Goal: Information Seeking & Learning: Learn about a topic

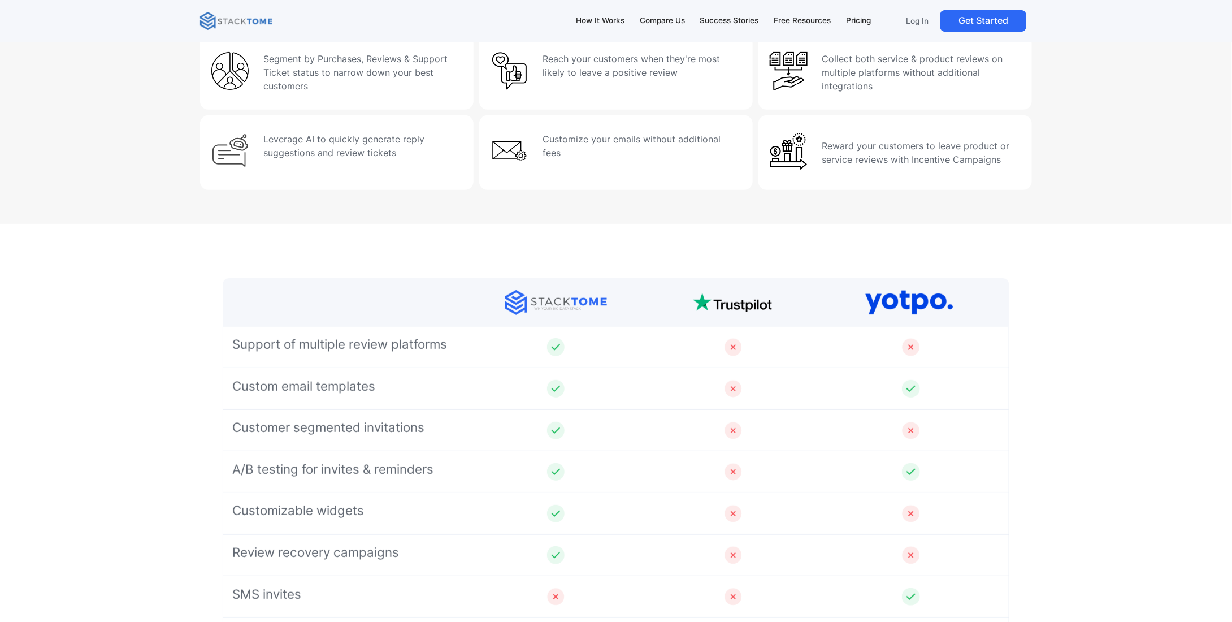
scroll to position [4248, 0]
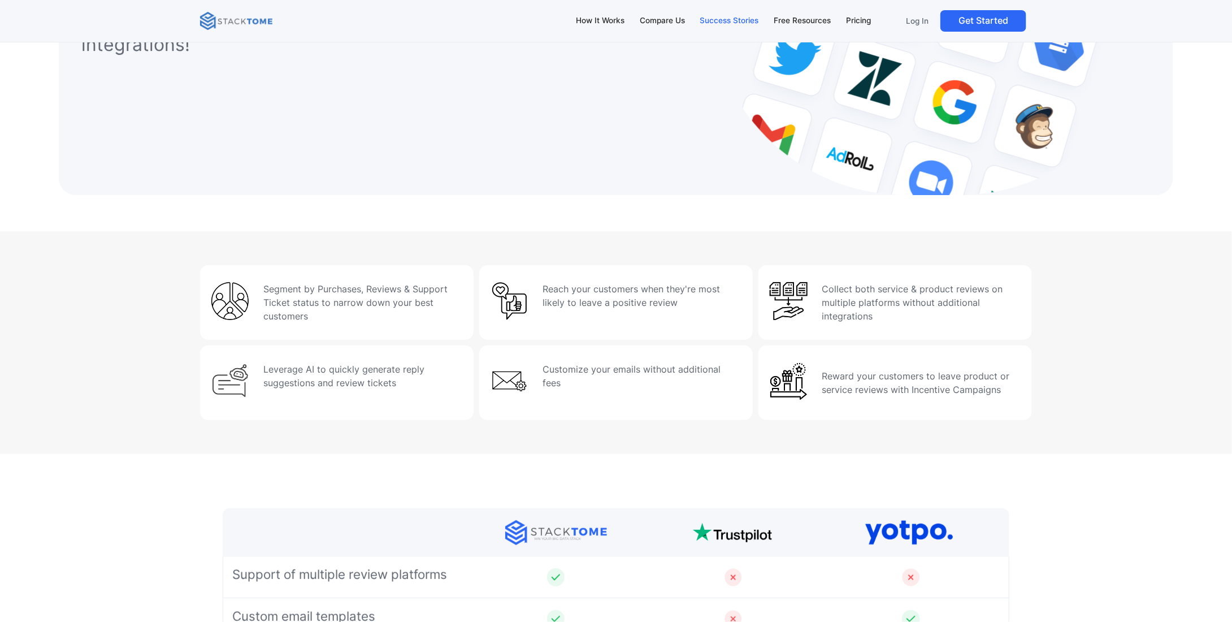
click at [712, 24] on div "Success Stories" at bounding box center [729, 21] width 59 height 12
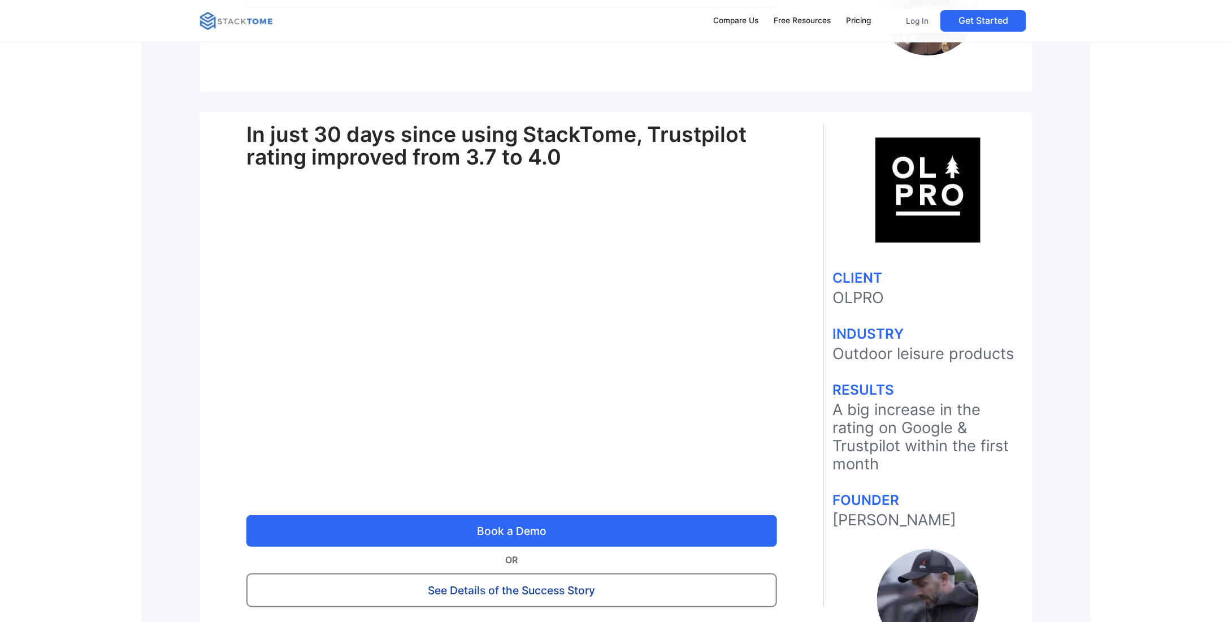
scroll to position [2261, 0]
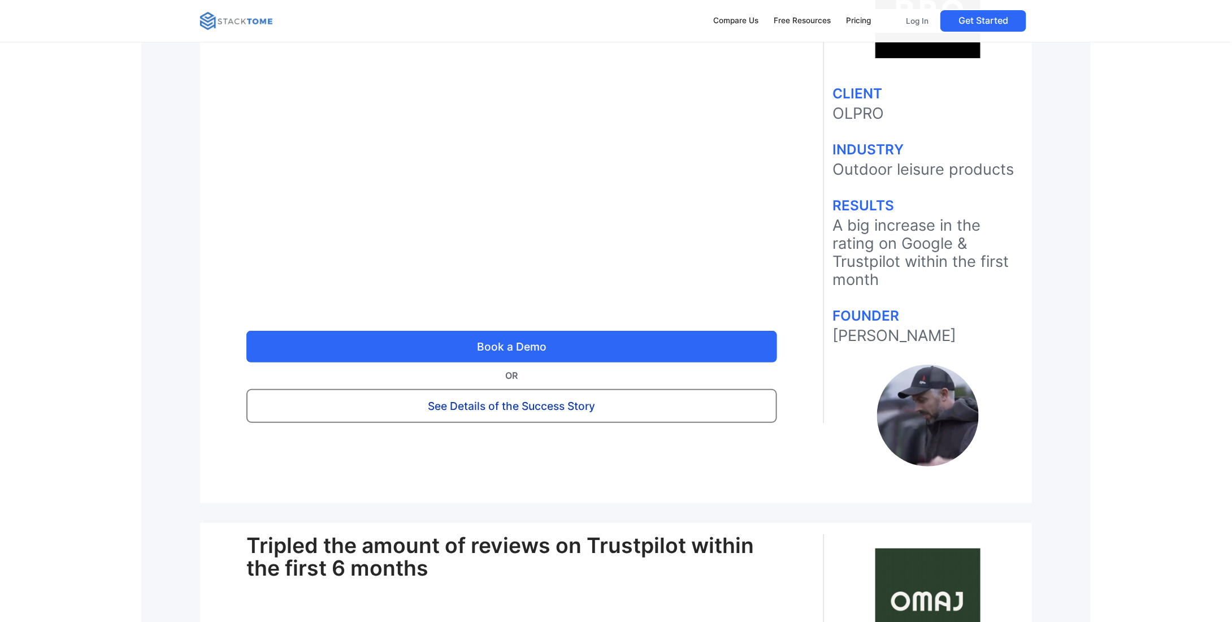
click at [590, 389] on link "See Details of the Success Story" at bounding box center [511, 406] width 531 height 34
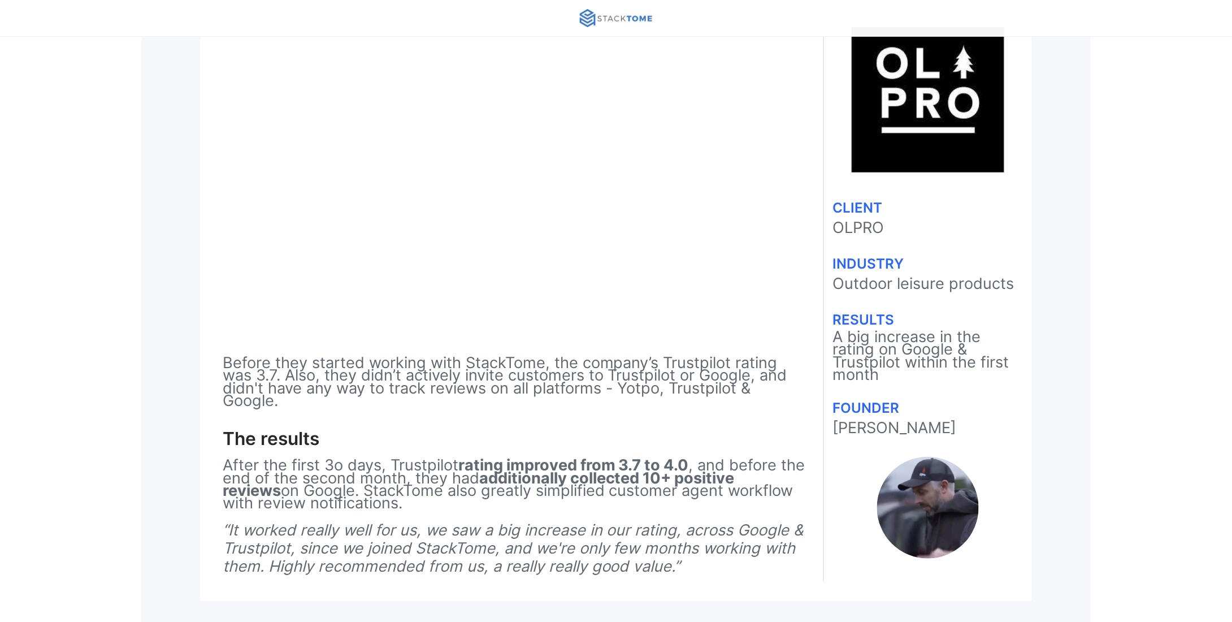
scroll to position [396, 0]
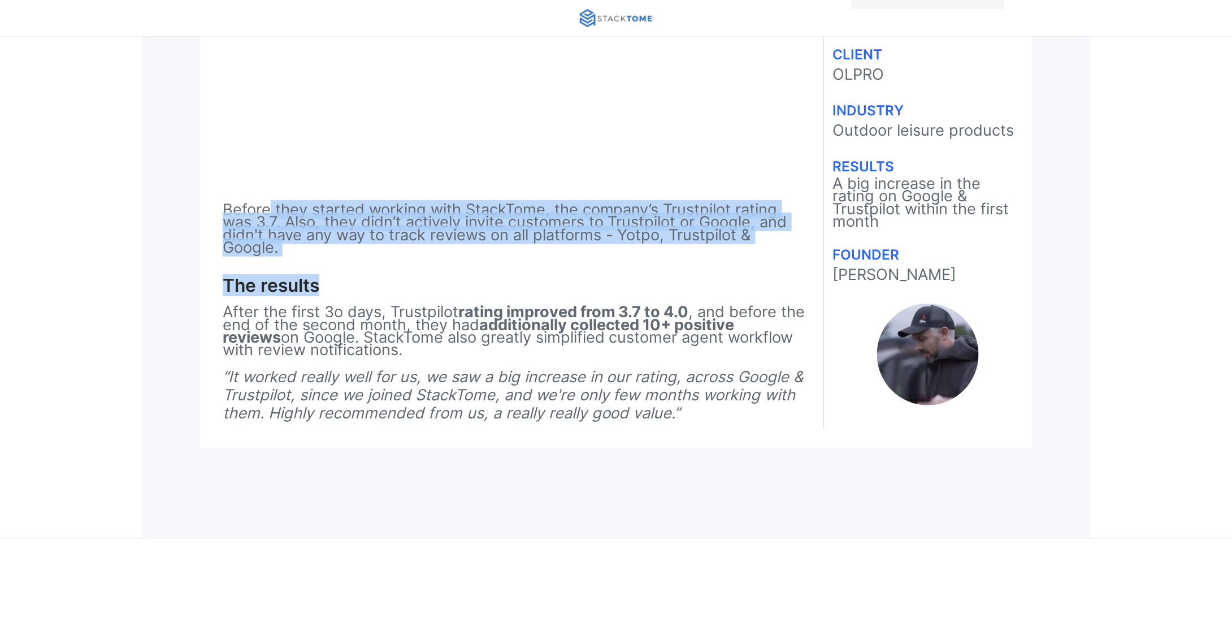
drag, startPoint x: 270, startPoint y: 216, endPoint x: 615, endPoint y: 255, distance: 347.0
click at [615, 255] on div "Before they started working with StackTome, the company’s Trustpilot rating was…" at bounding box center [512, 140] width 624 height 576
click at [629, 221] on p "Before they started working with StackTome, the company’s Trustpilot rating was…" at bounding box center [515, 228] width 584 height 51
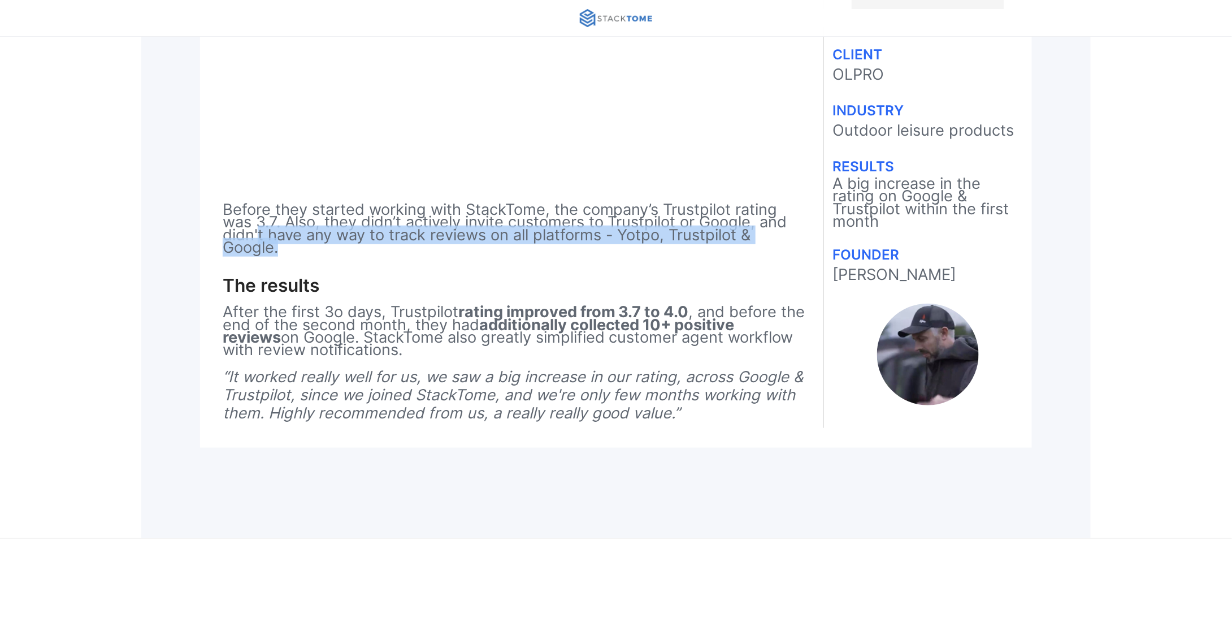
drag, startPoint x: 260, startPoint y: 239, endPoint x: 527, endPoint y: 254, distance: 267.8
click at [527, 254] on p "Before they started working with StackTome, the company’s Trustpilot rating was…" at bounding box center [515, 228] width 584 height 51
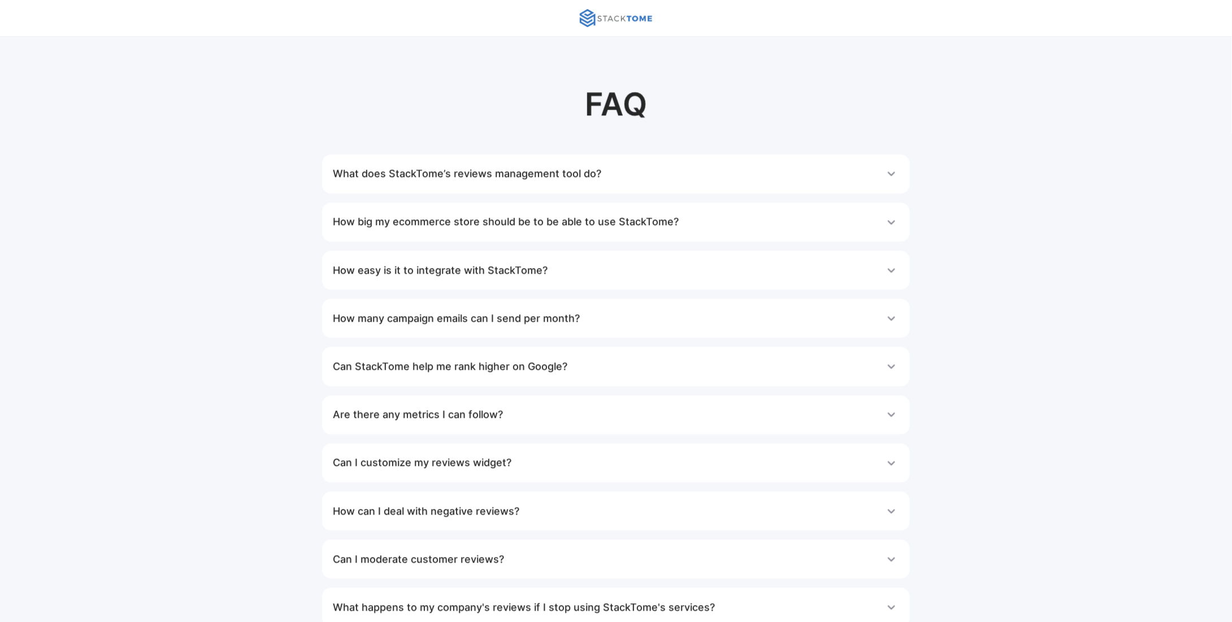
scroll to position [1470, 0]
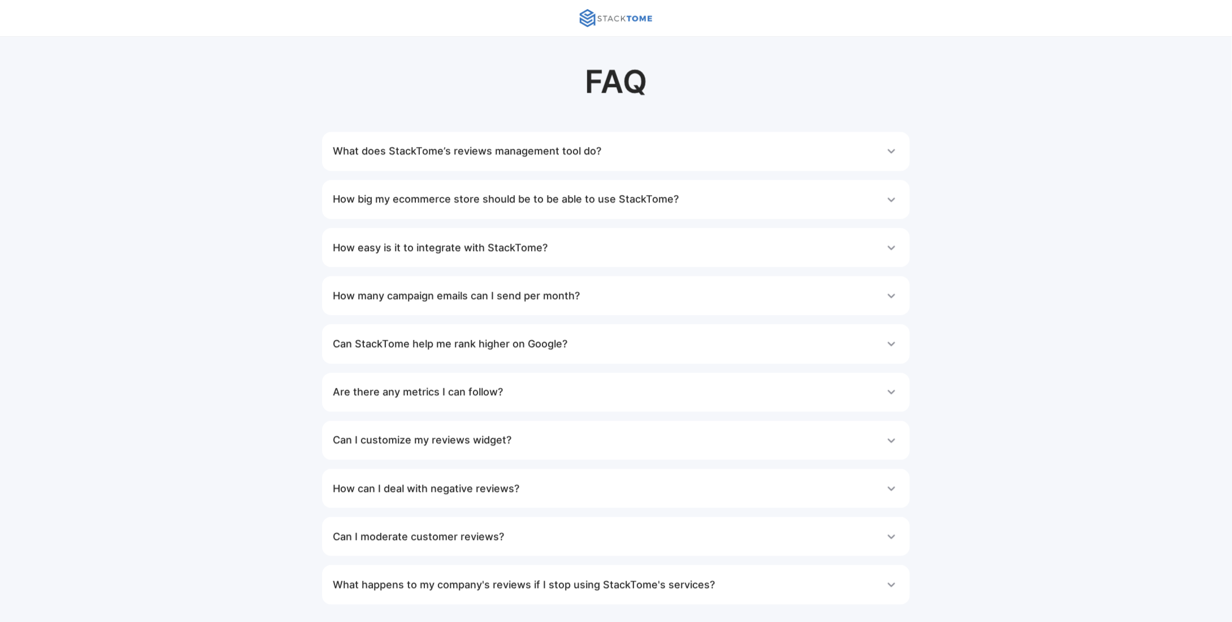
click at [534, 144] on h1 "What does StackTome’s reviews management tool do?" at bounding box center [467, 151] width 269 height 23
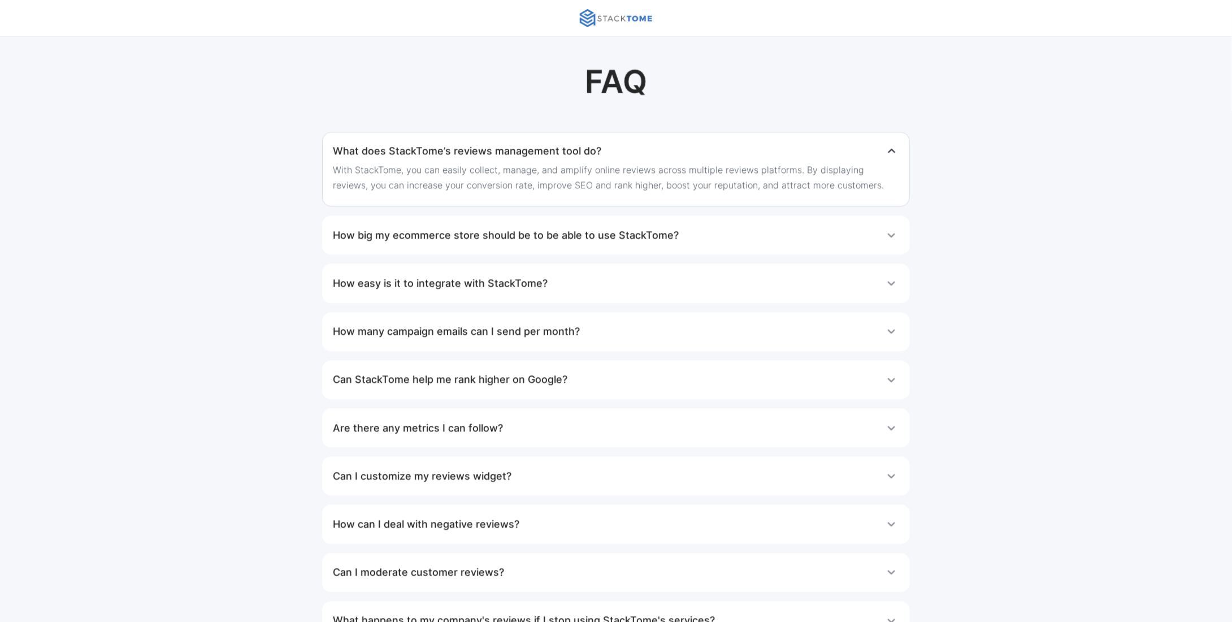
click at [467, 232] on h1 "How big my ecommerce store should be to be able to use StackTome?" at bounding box center [506, 235] width 346 height 23
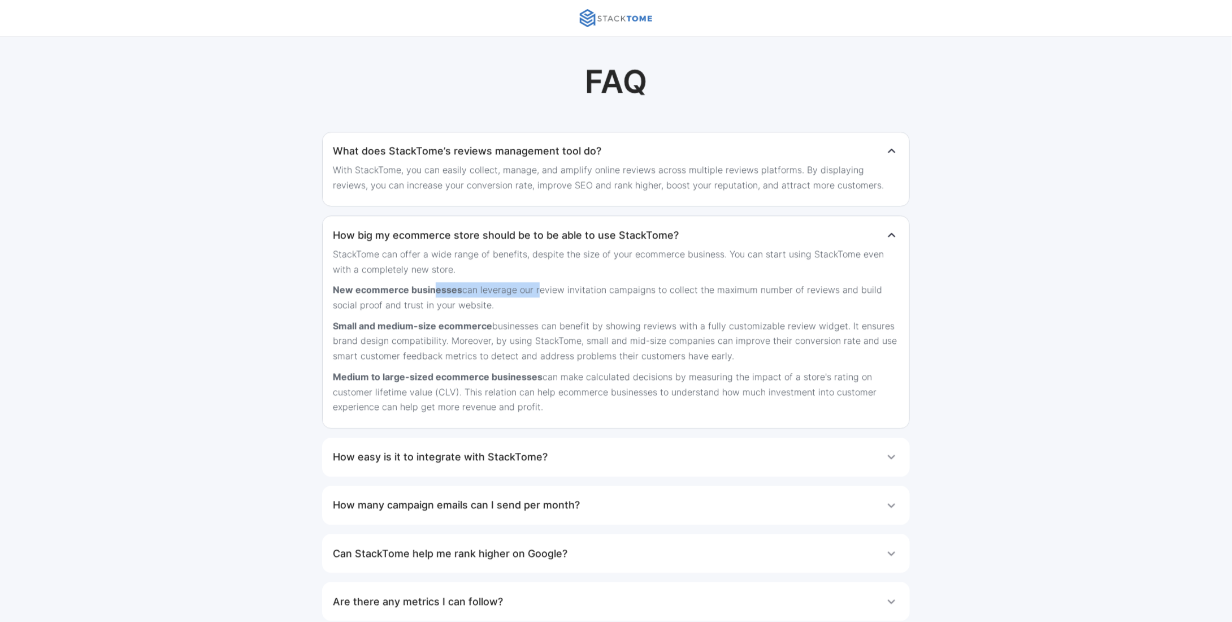
drag, startPoint x: 434, startPoint y: 289, endPoint x: 535, endPoint y: 295, distance: 100.8
click at [535, 295] on p "New ecommerce businesses can leverage our review invitation campaigns to collec…" at bounding box center [616, 297] width 566 height 30
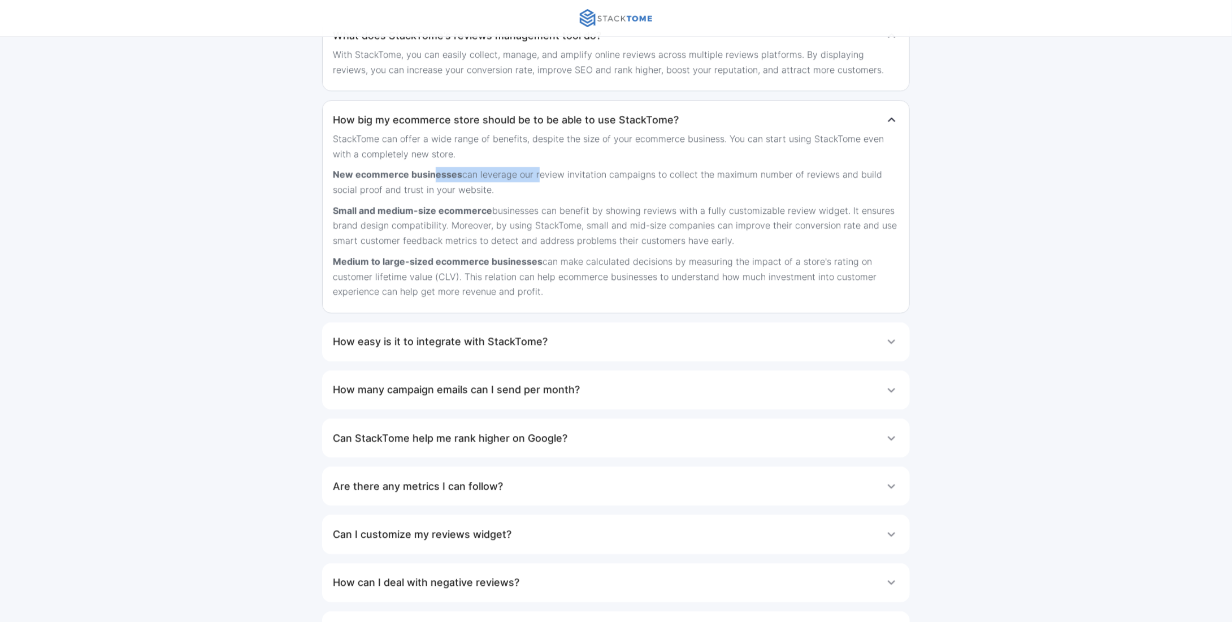
scroll to position [1639, 0]
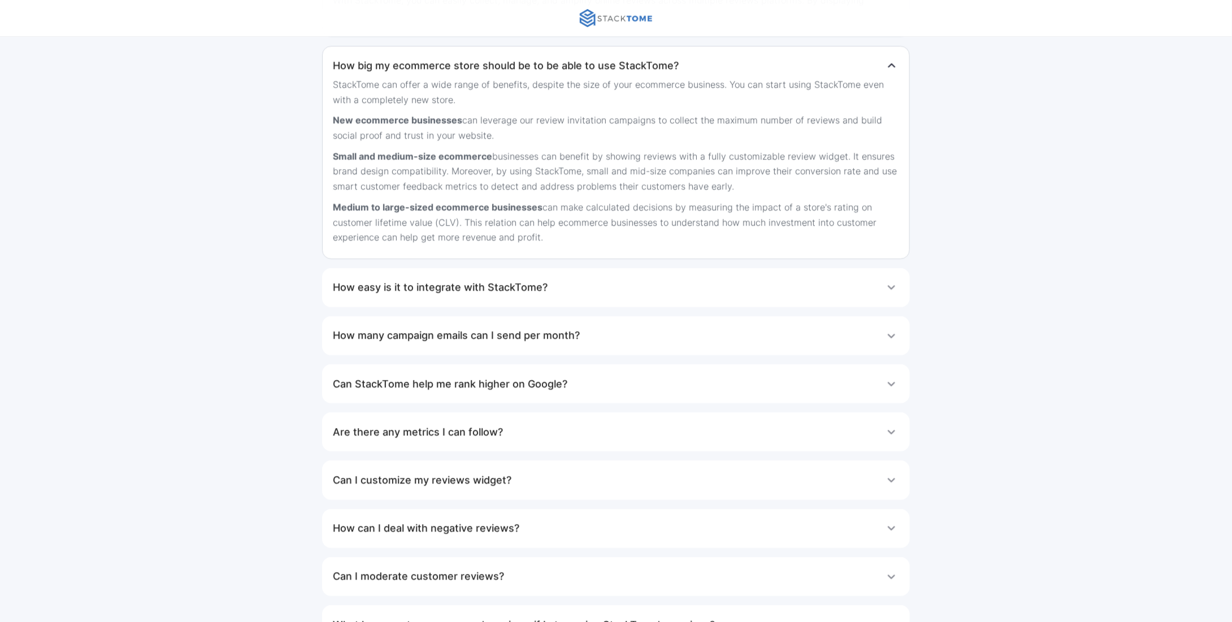
click at [551, 276] on div "How easy is it to integrate with StackTome?" at bounding box center [616, 287] width 566 height 23
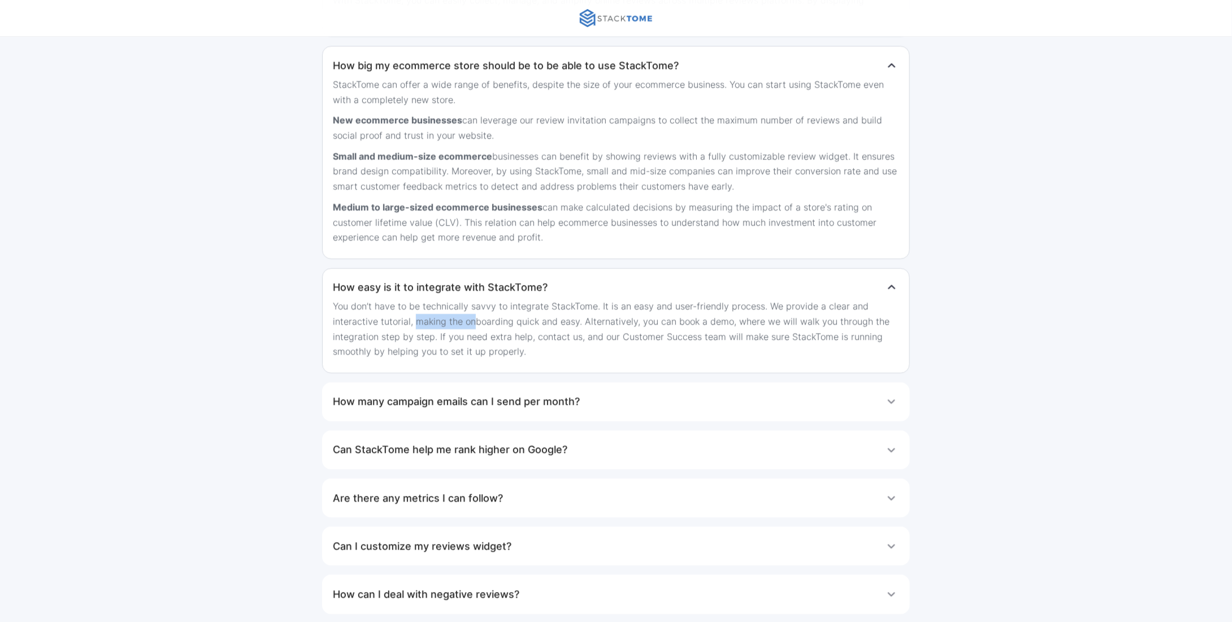
drag, startPoint x: 415, startPoint y: 318, endPoint x: 499, endPoint y: 321, distance: 83.7
click at [498, 321] on p "You don’t have to be technically savvy to integrate StackTome. It is an easy an…" at bounding box center [616, 328] width 566 height 60
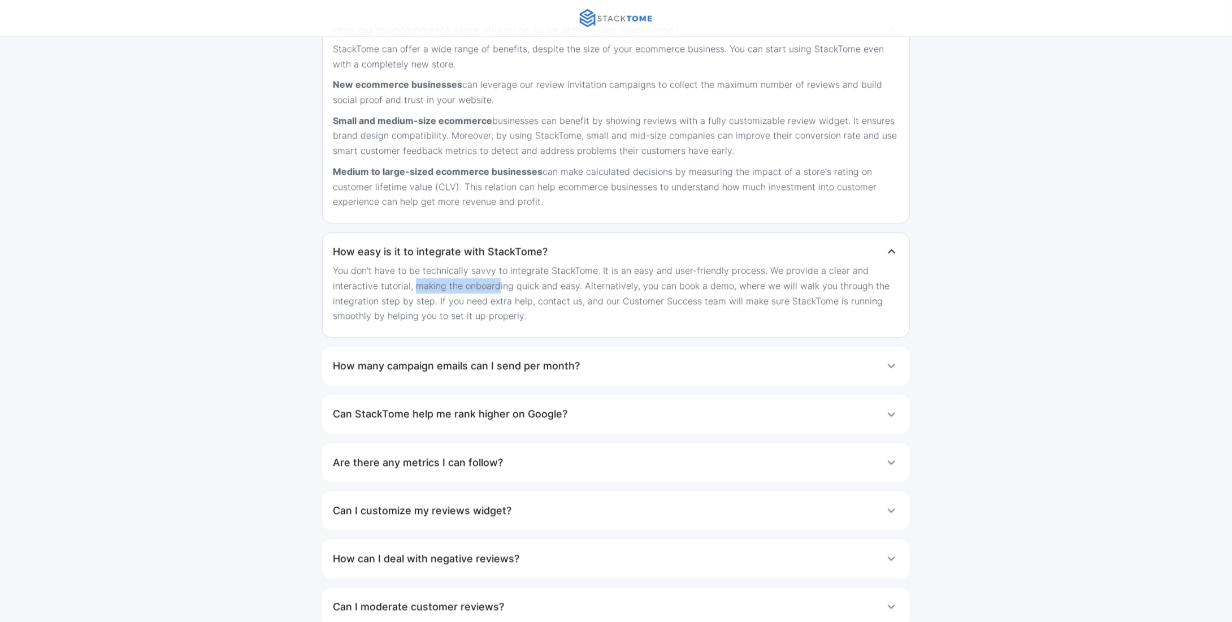
scroll to position [1696, 0]
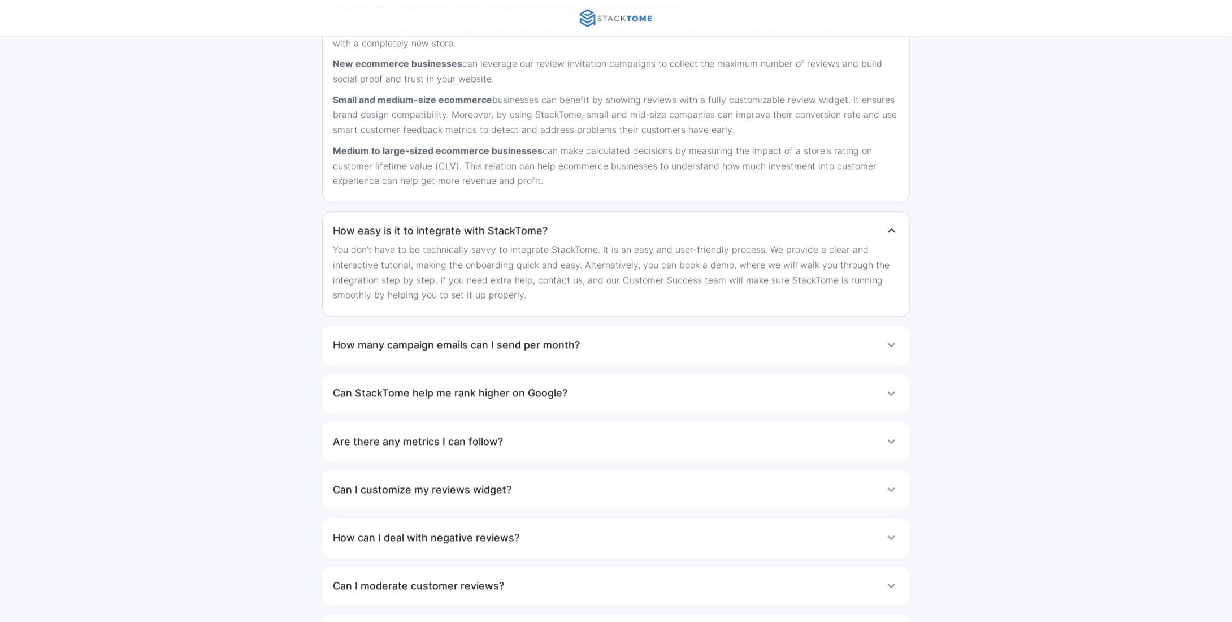
click at [551, 346] on h1 "How many campaign emails can I send per month?" at bounding box center [456, 345] width 247 height 23
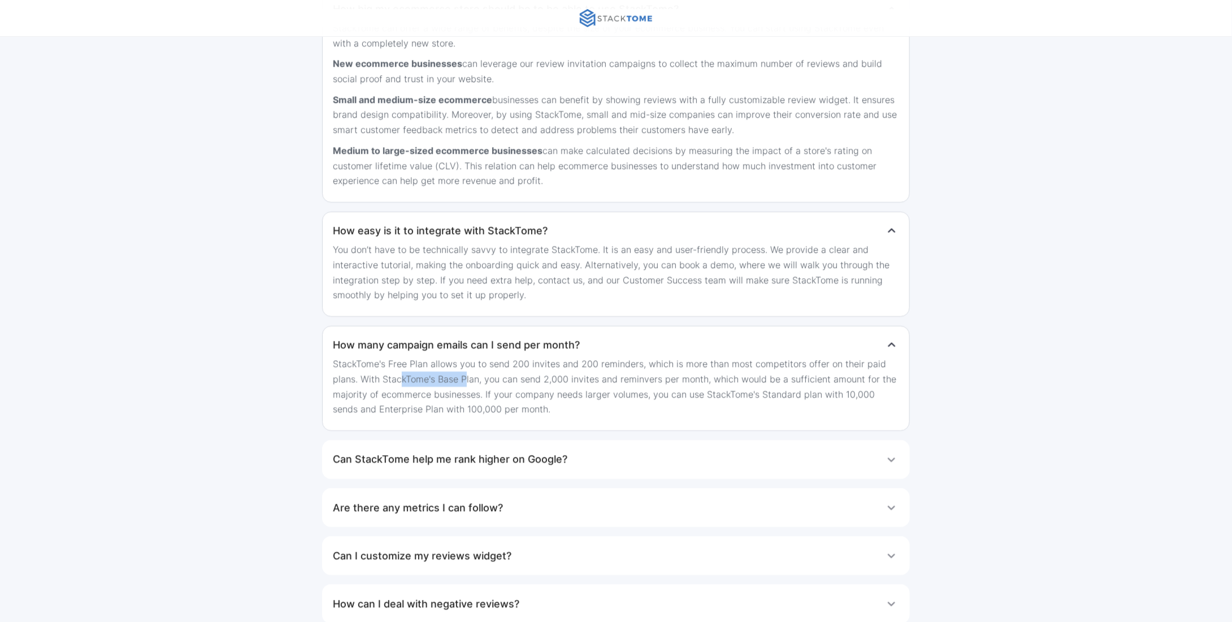
drag, startPoint x: 401, startPoint y: 370, endPoint x: 641, endPoint y: 389, distance: 240.4
click at [608, 383] on p "StackTome's Free Plan allows you to send 200 invites and 200 reminders, which i…" at bounding box center [616, 386] width 566 height 60
click at [636, 385] on p "StackTome's Free Plan allows you to send 200 invites and 200 reminders, which i…" at bounding box center [616, 386] width 566 height 60
drag, startPoint x: 718, startPoint y: 373, endPoint x: 748, endPoint y: 376, distance: 29.6
click at [746, 376] on p "StackTome's Free Plan allows you to send 200 invites and 200 reminders, which i…" at bounding box center [616, 386] width 566 height 60
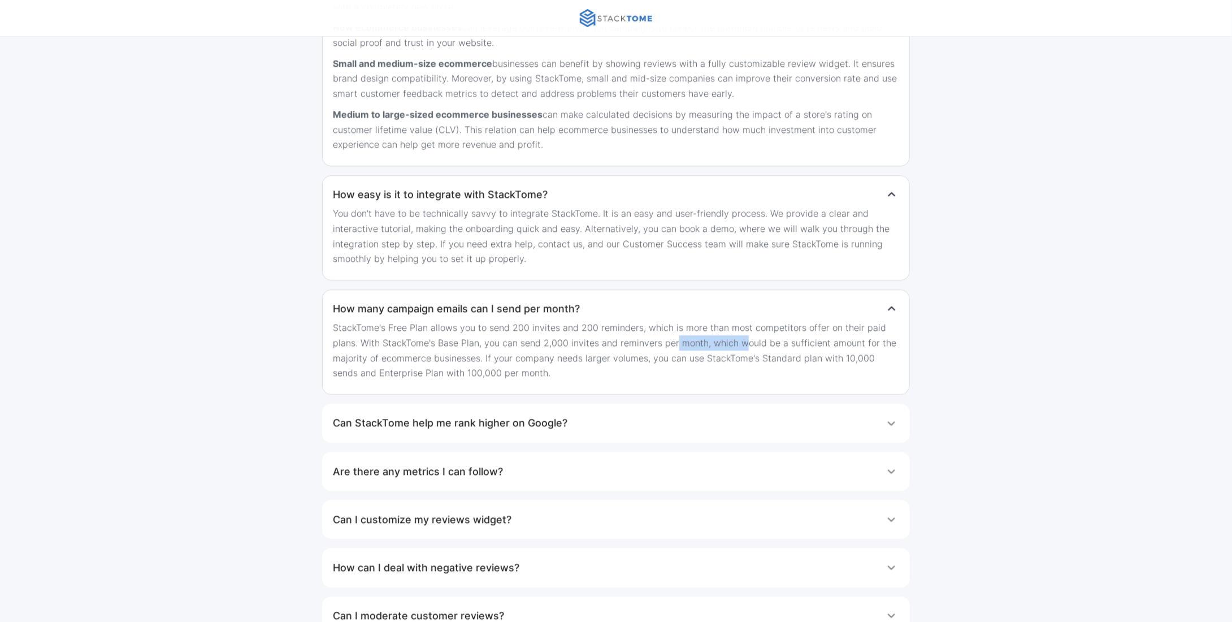
scroll to position [1752, 0]
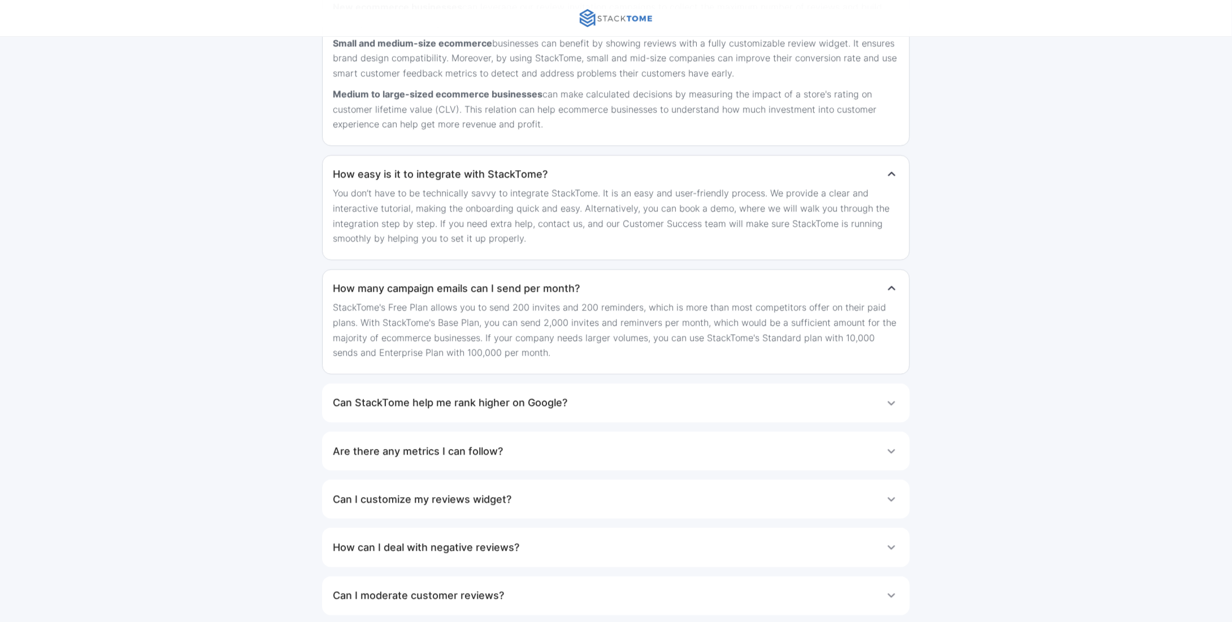
click at [473, 393] on h1 "Can StackTome help me rank higher on Google?" at bounding box center [450, 402] width 235 height 23
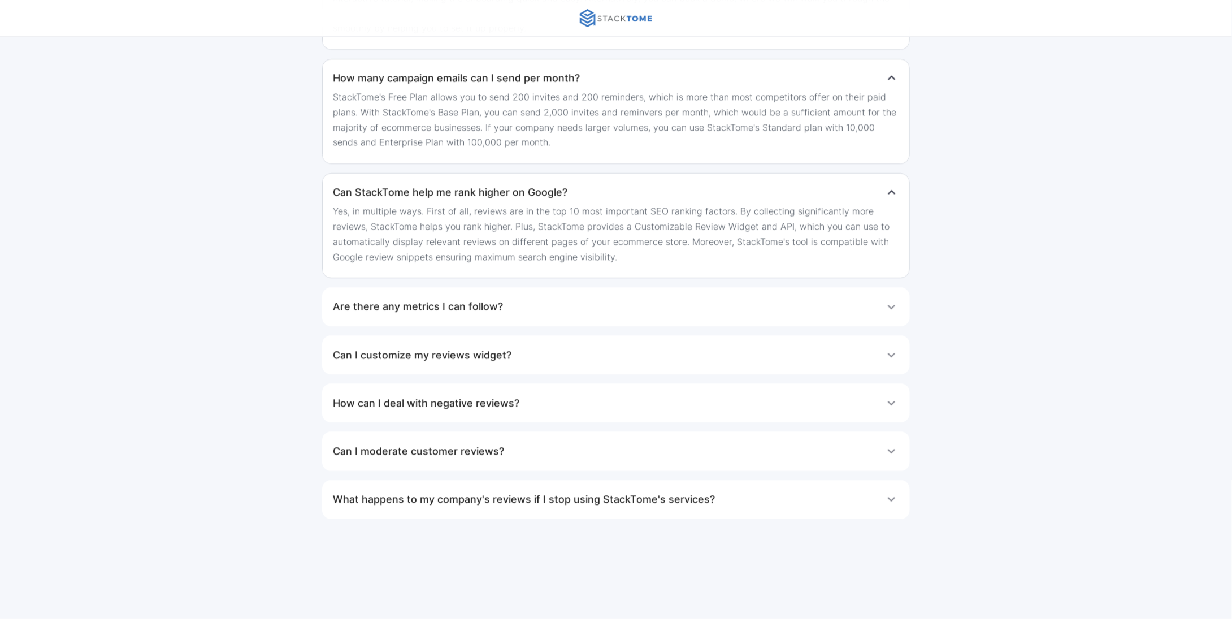
scroll to position [1978, 0]
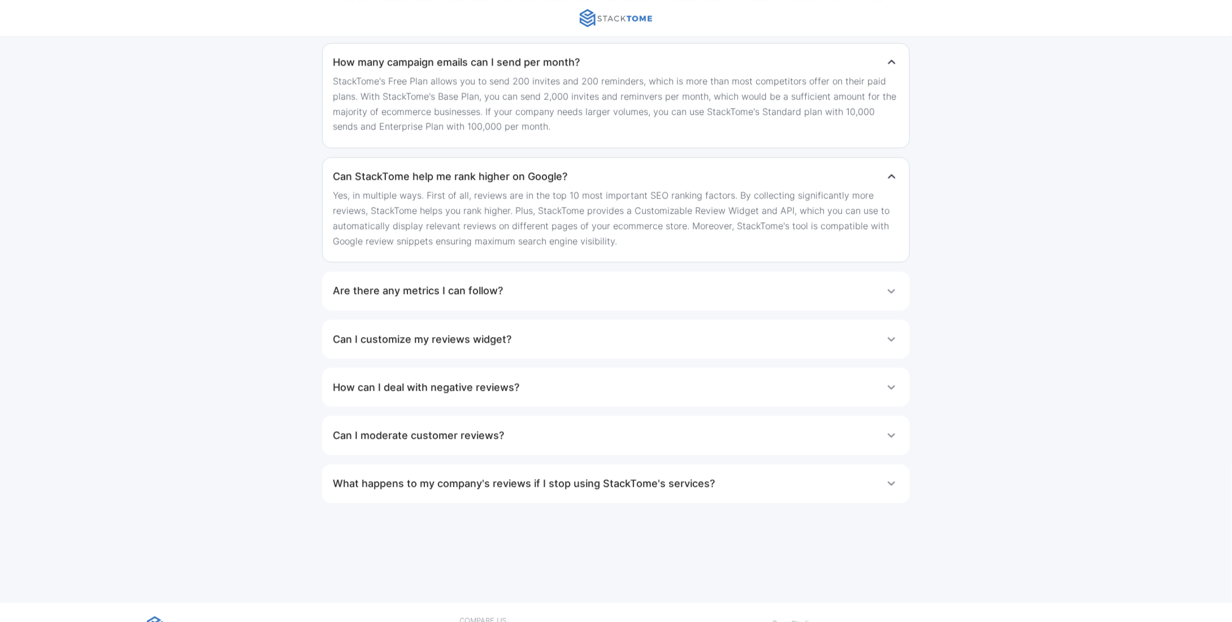
click at [538, 284] on div "Are there any metrics I can follow?" at bounding box center [616, 290] width 566 height 23
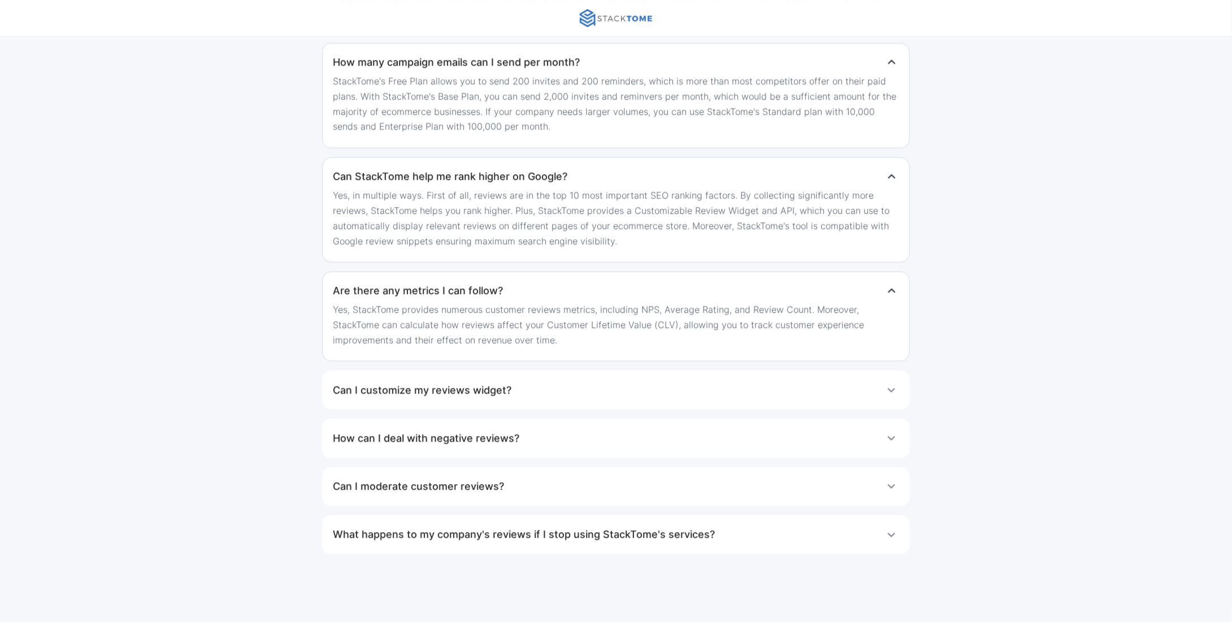
click at [525, 386] on div "Can I customize my reviews widget?" at bounding box center [616, 390] width 566 height 23
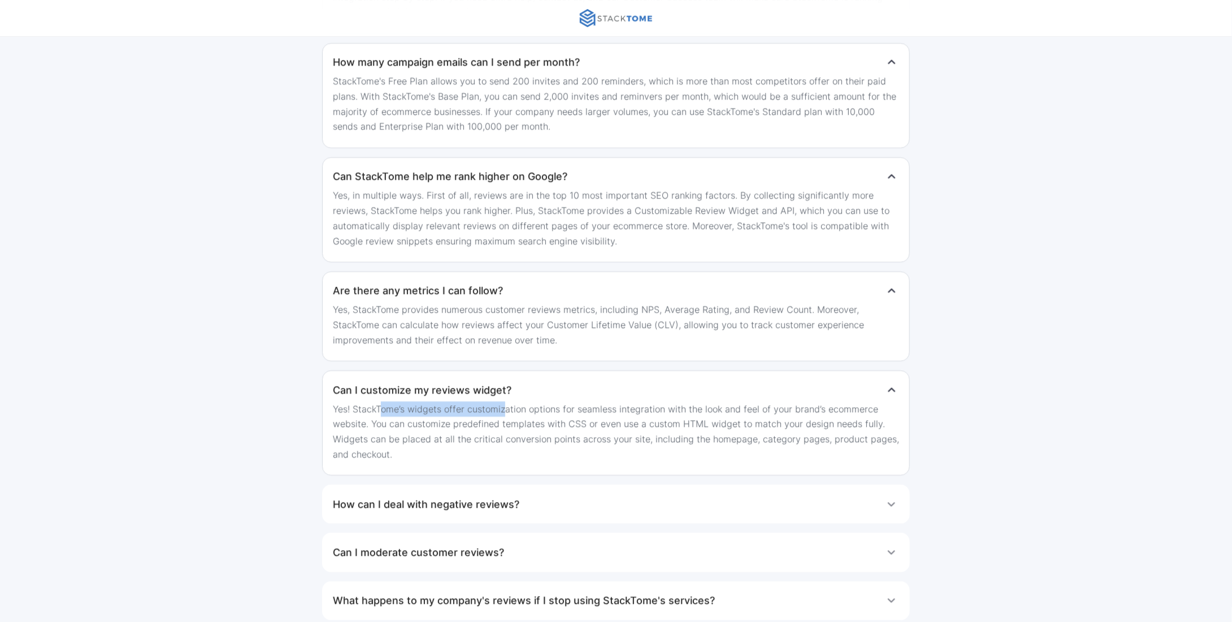
drag, startPoint x: 389, startPoint y: 402, endPoint x: 528, endPoint y: 410, distance: 138.8
click at [526, 410] on p "Yes! StackTome’s widgets offer customization options for seamless integration w…" at bounding box center [616, 431] width 566 height 60
click at [529, 410] on p "Yes! StackTome’s widgets offer customization options for seamless integration w…" at bounding box center [616, 431] width 566 height 60
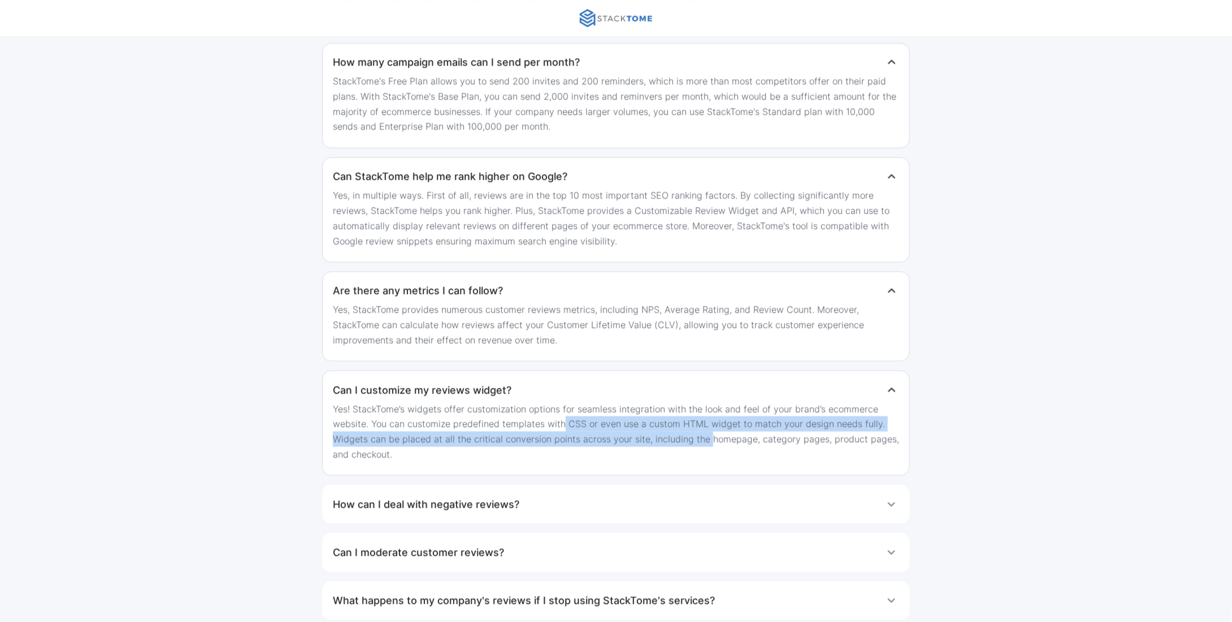
drag, startPoint x: 670, startPoint y: 428, endPoint x: 808, endPoint y: 445, distance: 139.0
click at [769, 440] on p "Yes! StackTome’s widgets offer customization options for seamless integration w…" at bounding box center [616, 431] width 566 height 60
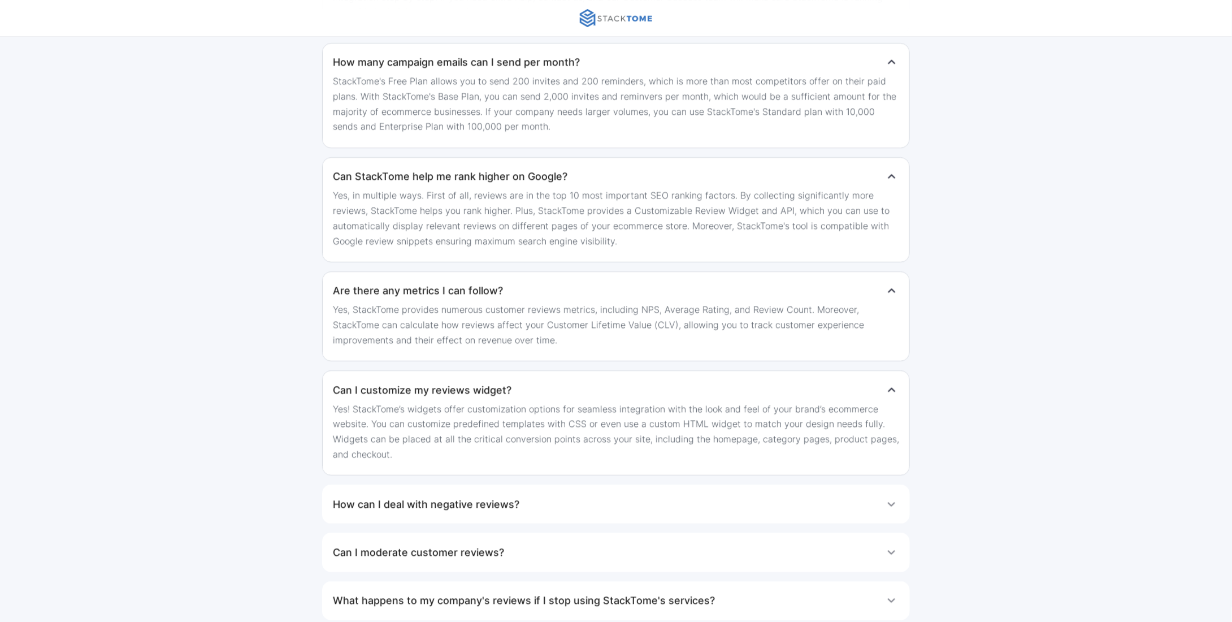
drag, startPoint x: 808, startPoint y: 445, endPoint x: 491, endPoint y: 516, distance: 324.9
click at [808, 445] on p "Yes! StackTome’s widgets offer customization options for seamless integration w…" at bounding box center [616, 431] width 566 height 60
click at [525, 505] on div "How can I deal with negative reviews?" at bounding box center [616, 504] width 566 height 23
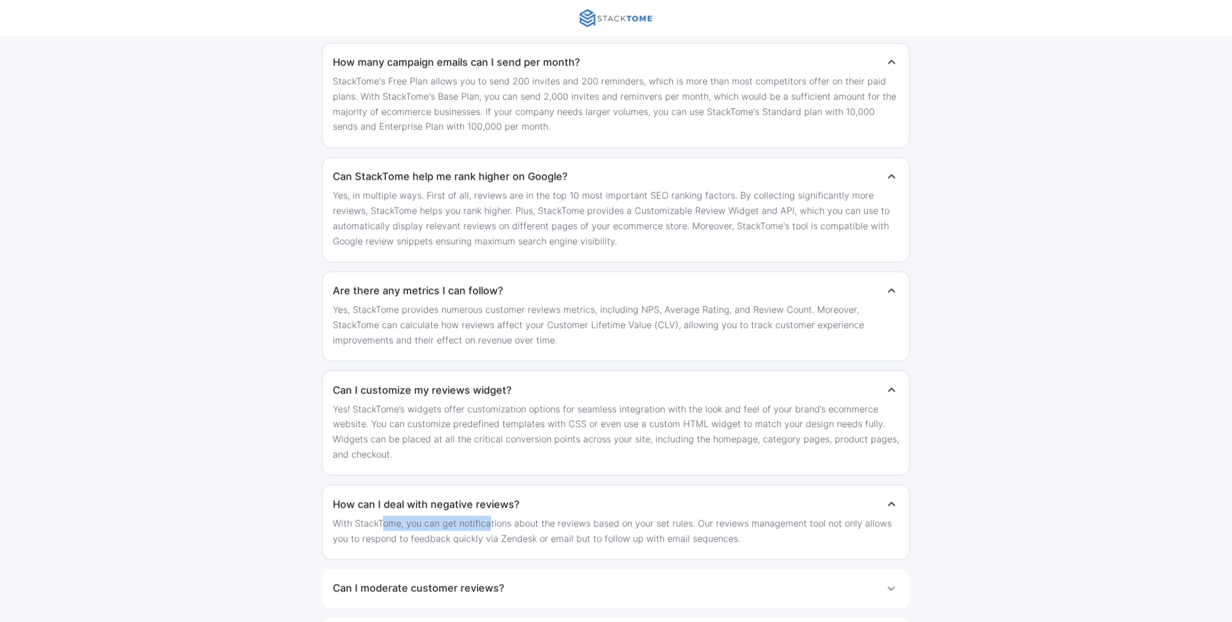
drag, startPoint x: 439, startPoint y: 521, endPoint x: 551, endPoint y: 530, distance: 111.7
click at [550, 530] on p "With StackTome, you can get notifications about the reviews based on your set r…" at bounding box center [616, 531] width 566 height 30
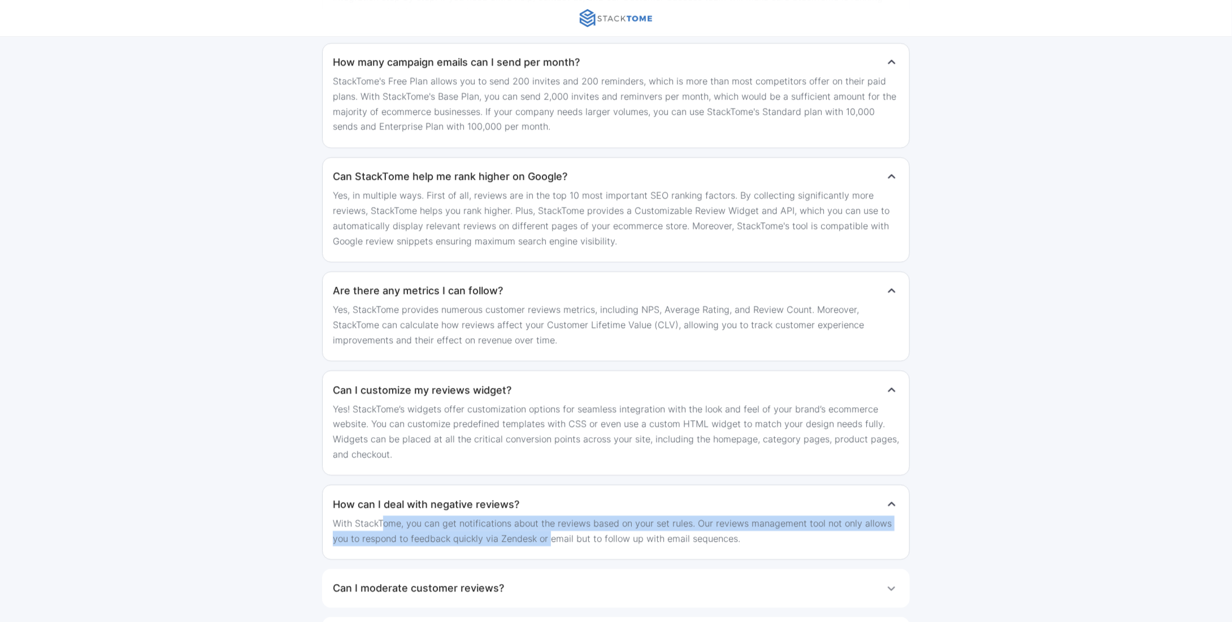
click at [551, 530] on p "With StackTome, you can get notifications about the reviews based on your set r…" at bounding box center [616, 531] width 566 height 30
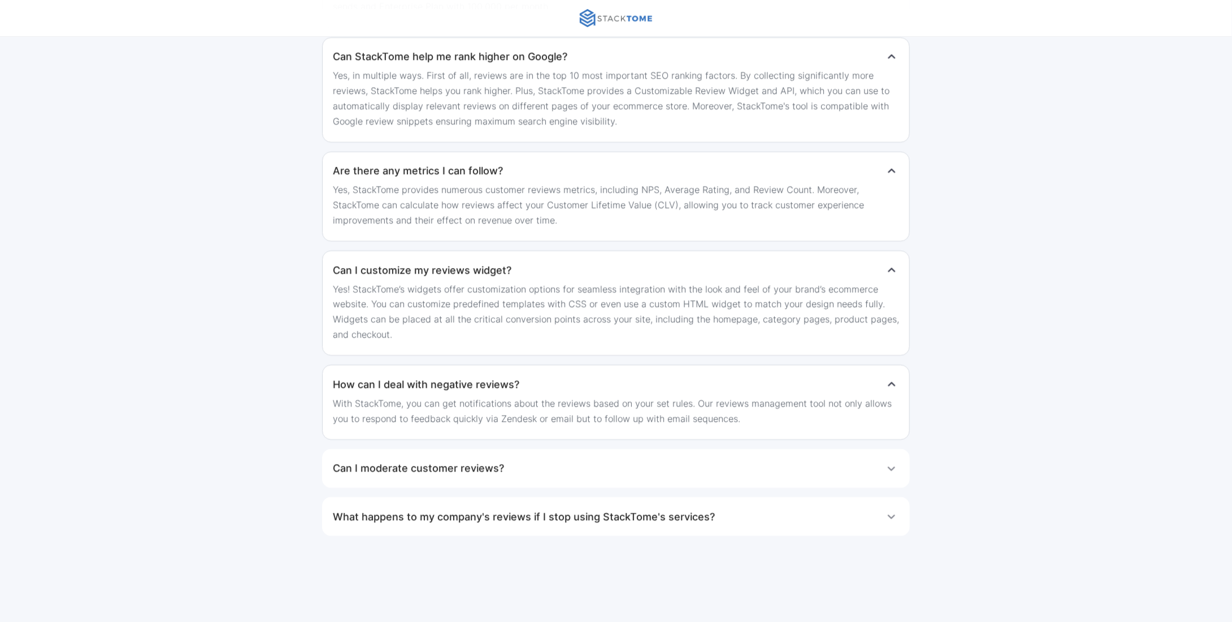
scroll to position [2148, 0]
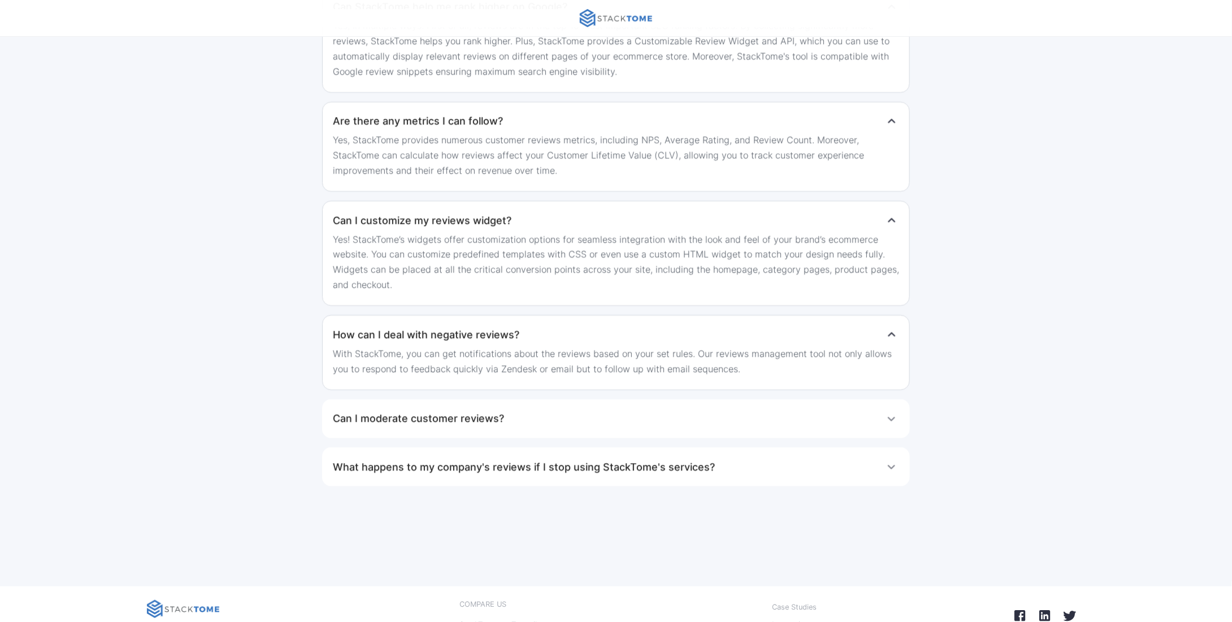
click at [462, 415] on h1 "Can I moderate customer reviews?" at bounding box center [418, 418] width 171 height 23
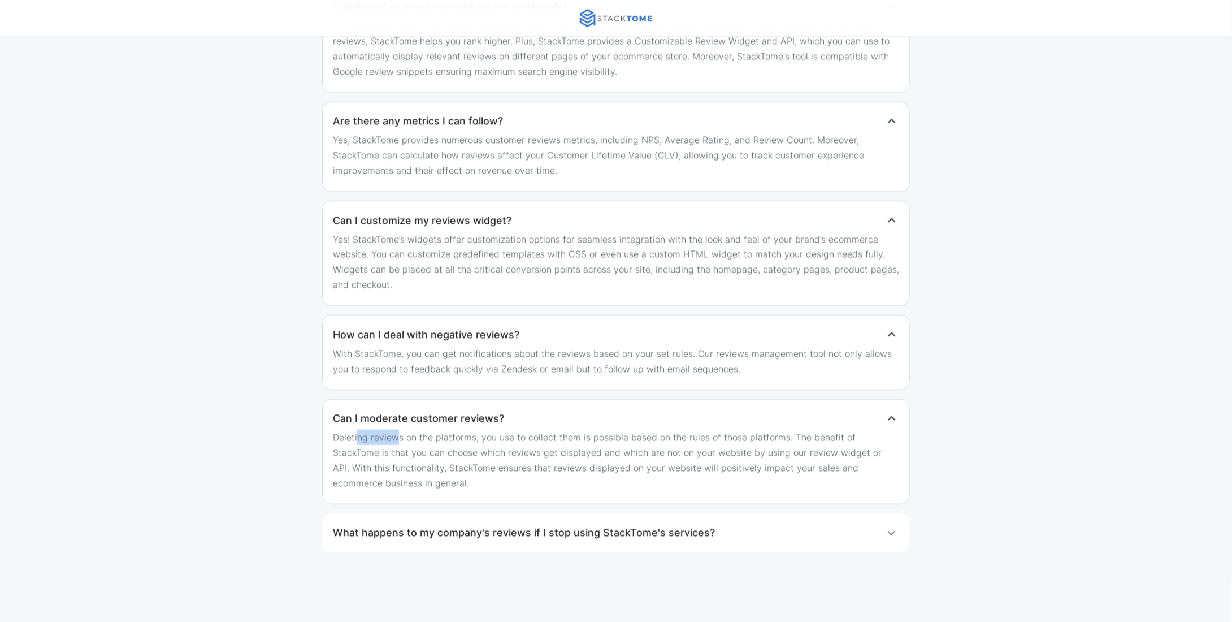
drag, startPoint x: 360, startPoint y: 435, endPoint x: 527, endPoint y: 454, distance: 168.9
click at [513, 452] on p "Deleting reviews on the platforms, you use to collect them is possible based on…" at bounding box center [616, 460] width 566 height 60
click at [527, 454] on p "Deleting reviews on the platforms, you use to collect them is possible based on…" at bounding box center [616, 460] width 566 height 60
click at [451, 531] on h1 "What happens to my company's reviews if I stop using StackTome's services?" at bounding box center [524, 533] width 382 height 23
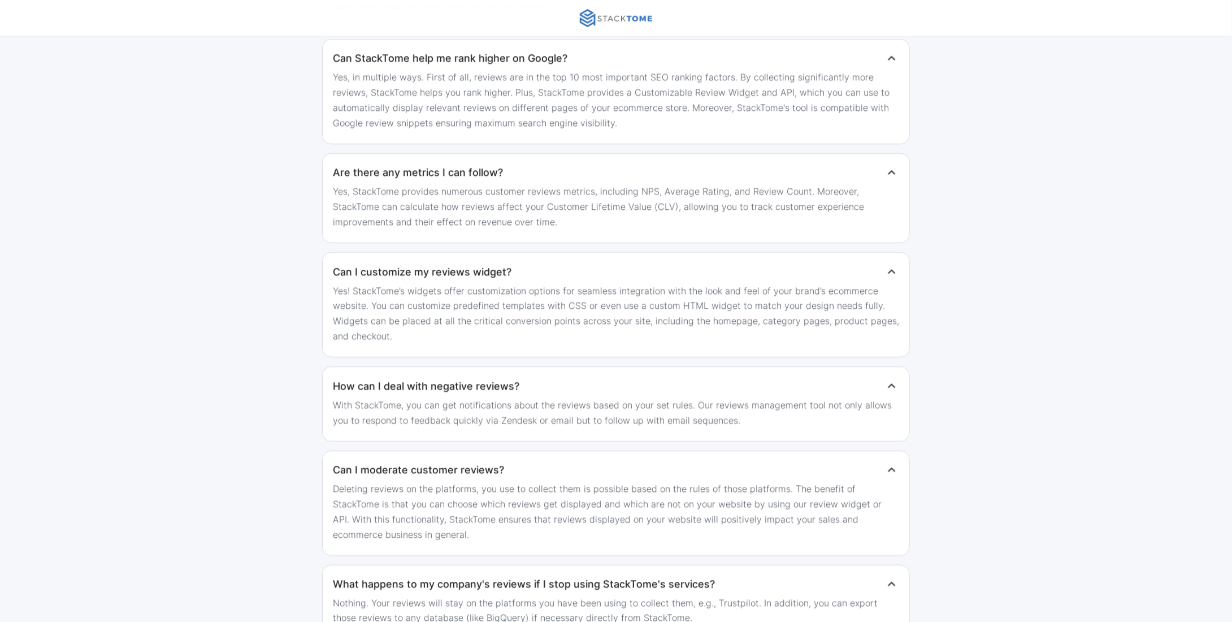
scroll to position [2092, 0]
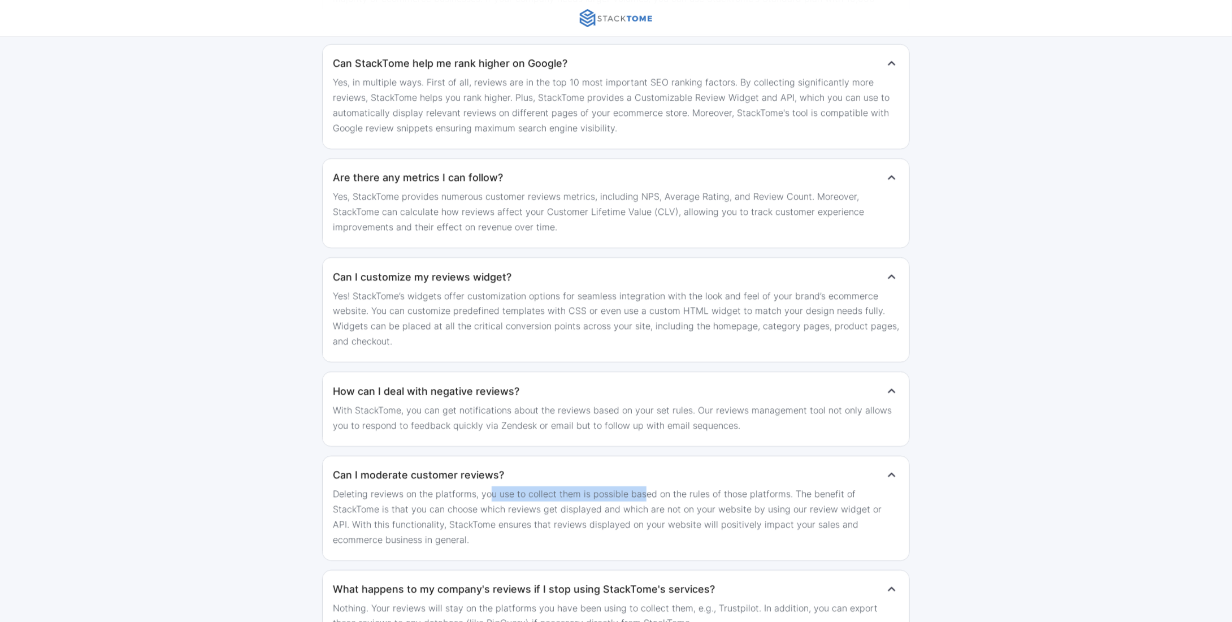
drag, startPoint x: 490, startPoint y: 491, endPoint x: 642, endPoint y: 496, distance: 151.6
click at [642, 496] on p "Deleting reviews on the platforms, you use to collect them is possible based on…" at bounding box center [616, 516] width 566 height 60
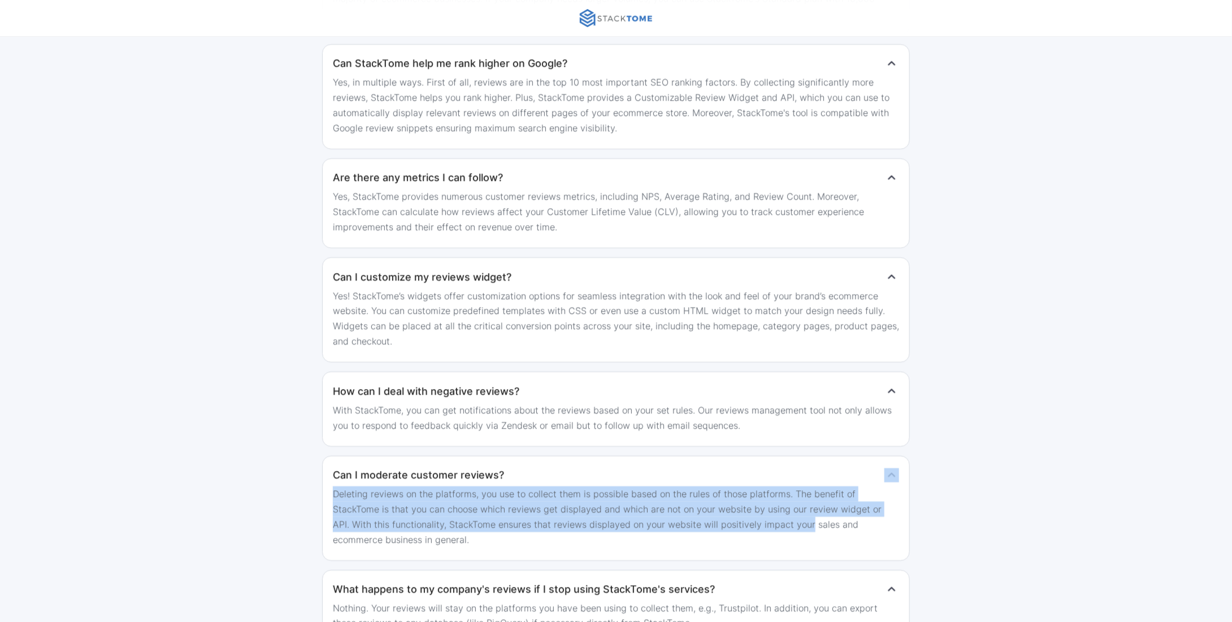
drag, startPoint x: 633, startPoint y: 480, endPoint x: 819, endPoint y: 521, distance: 190.9
click at [819, 521] on div "Can I moderate customer reviews? Deleting reviews on the platforms, you use to …" at bounding box center [616, 508] width 588 height 105
click at [395, 499] on p "Deleting reviews on the platforms, you use to collect them is possible based on…" at bounding box center [616, 516] width 566 height 60
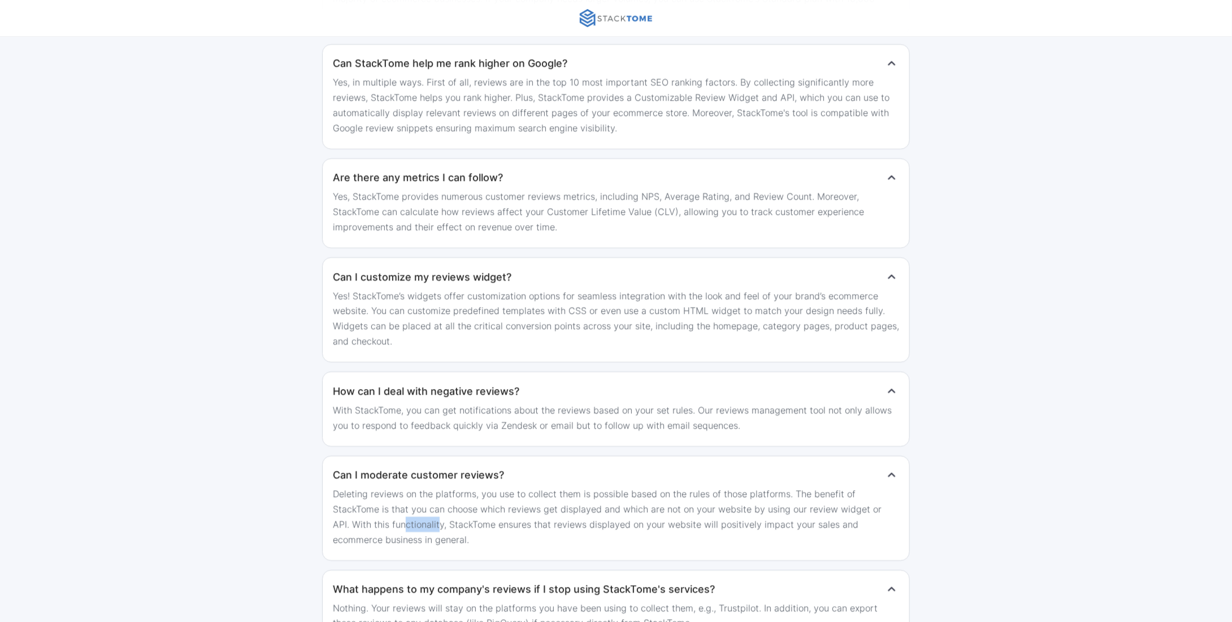
drag, startPoint x: 385, startPoint y: 517, endPoint x: 529, endPoint y: 517, distance: 143.6
click at [523, 517] on p "Deleting reviews on the platforms, you use to collect them is possible based on…" at bounding box center [616, 516] width 566 height 60
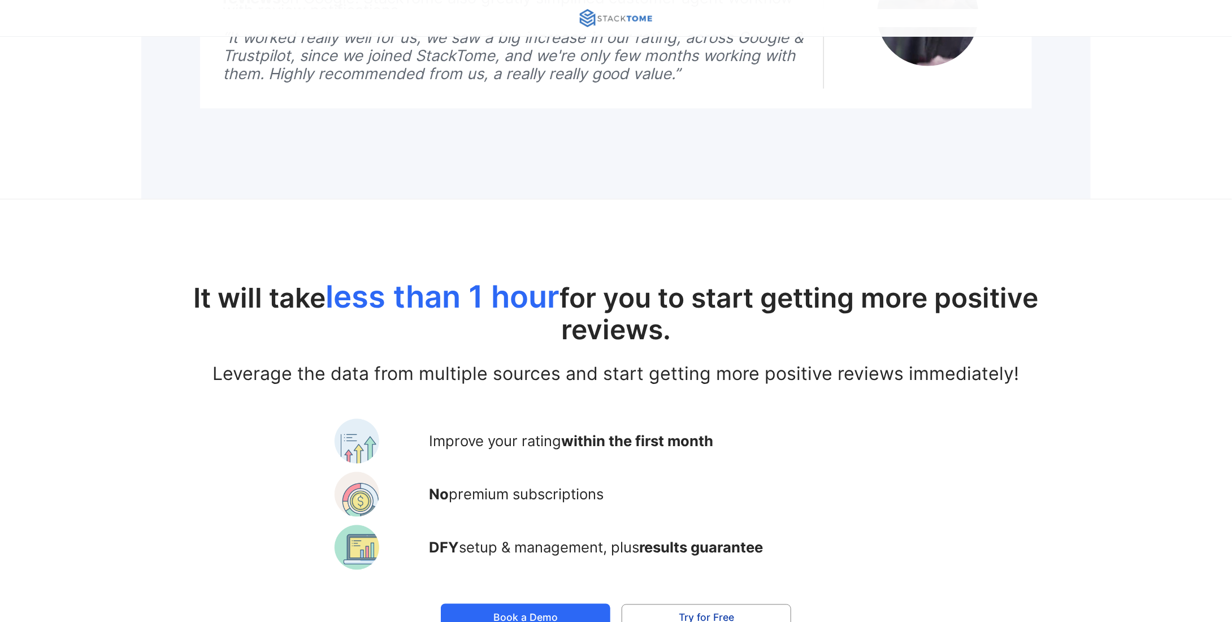
scroll to position [1017, 0]
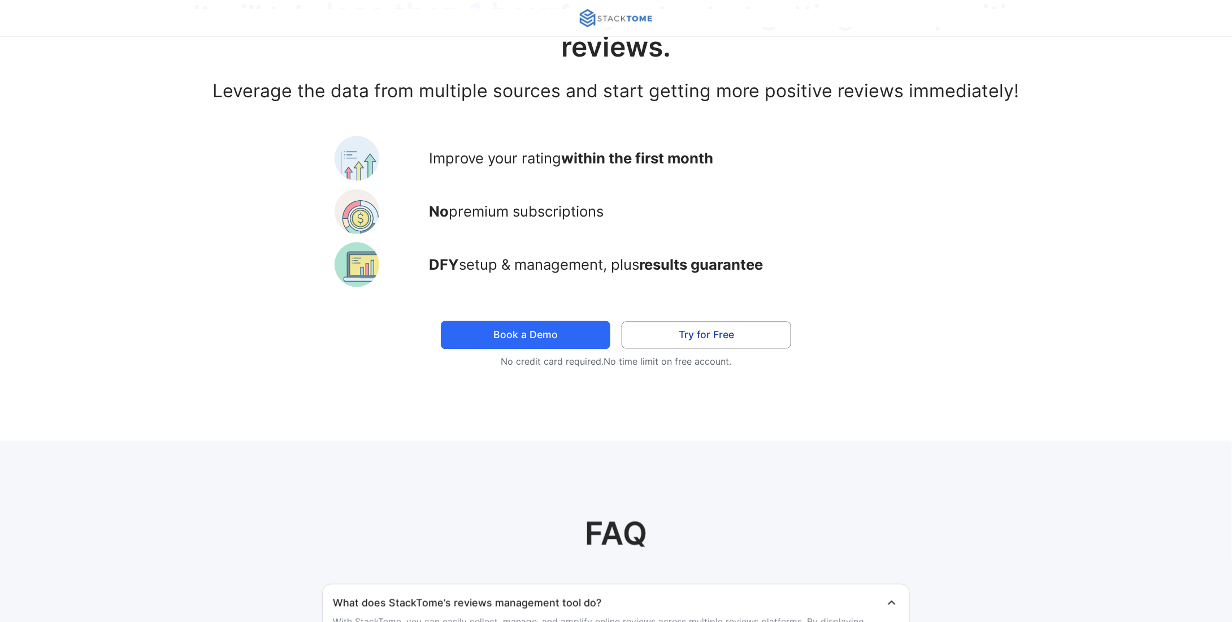
click at [707, 336] on link "Try for Free" at bounding box center [707, 335] width 170 height 27
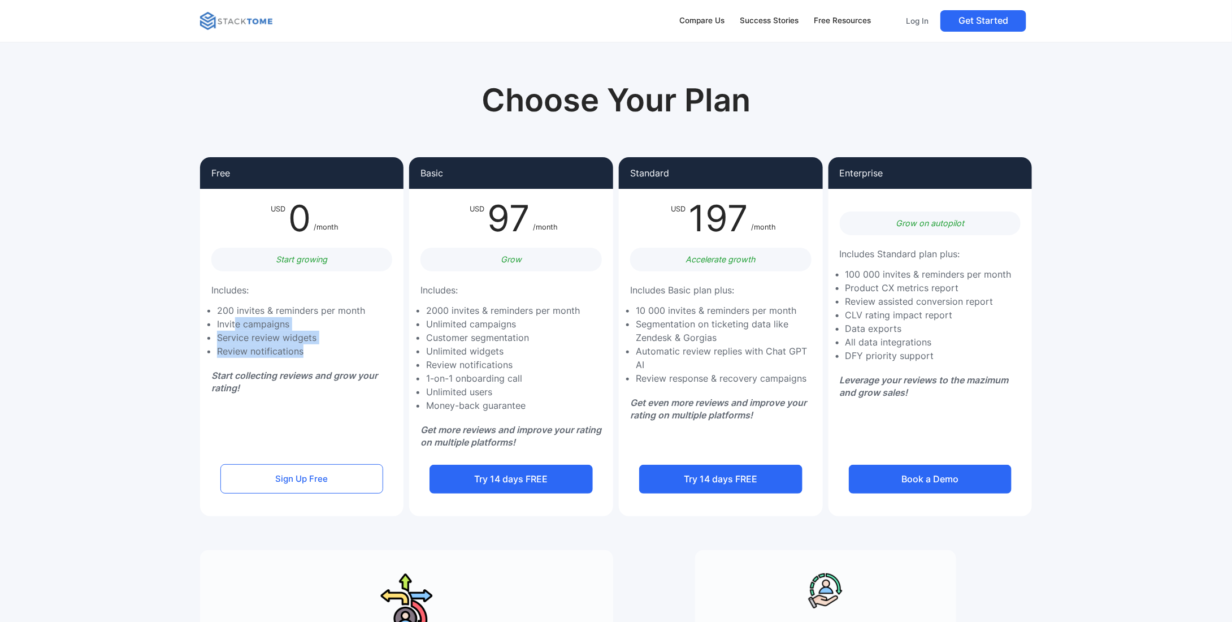
drag, startPoint x: 235, startPoint y: 322, endPoint x: 334, endPoint y: 354, distance: 103.3
click at [334, 354] on ul "200 invites & reminders per month Invite campaigns Service review widgets Revie…" at bounding box center [288, 331] width 154 height 54
click at [334, 354] on li "Review notifications" at bounding box center [291, 351] width 148 height 14
drag, startPoint x: 267, startPoint y: 332, endPoint x: 294, endPoint y: 356, distance: 36.0
click at [294, 356] on ul "200 invites & reminders per month Invite campaigns Service review widgets Revie…" at bounding box center [288, 331] width 154 height 54
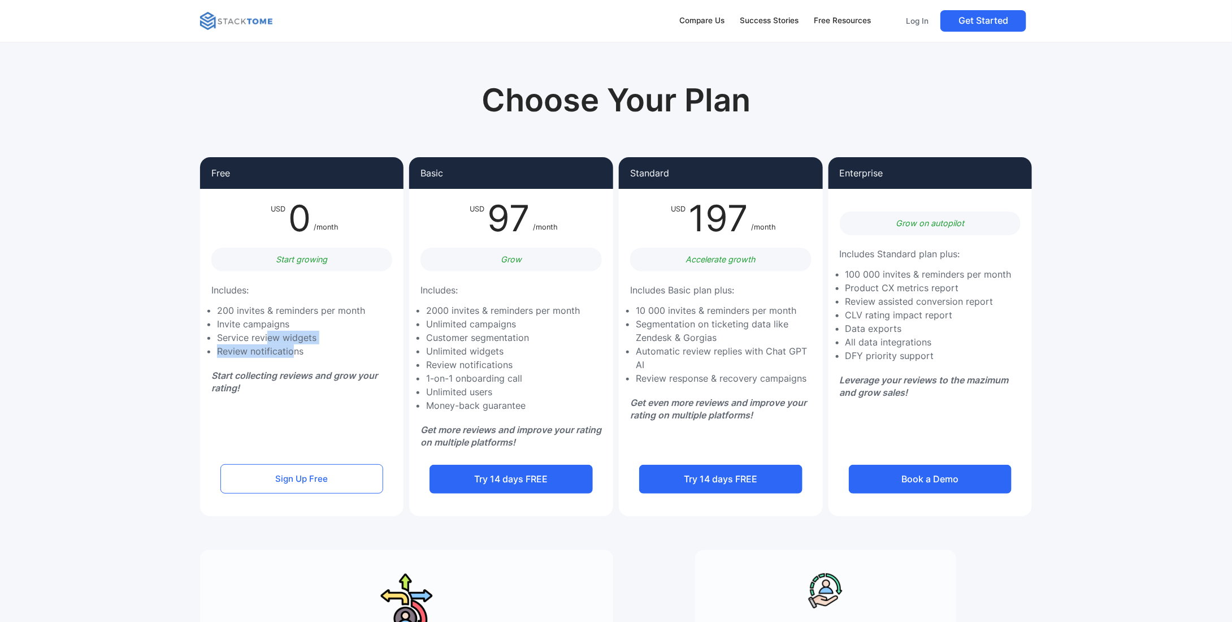
click at [294, 356] on li "Review notifications" at bounding box center [291, 351] width 148 height 14
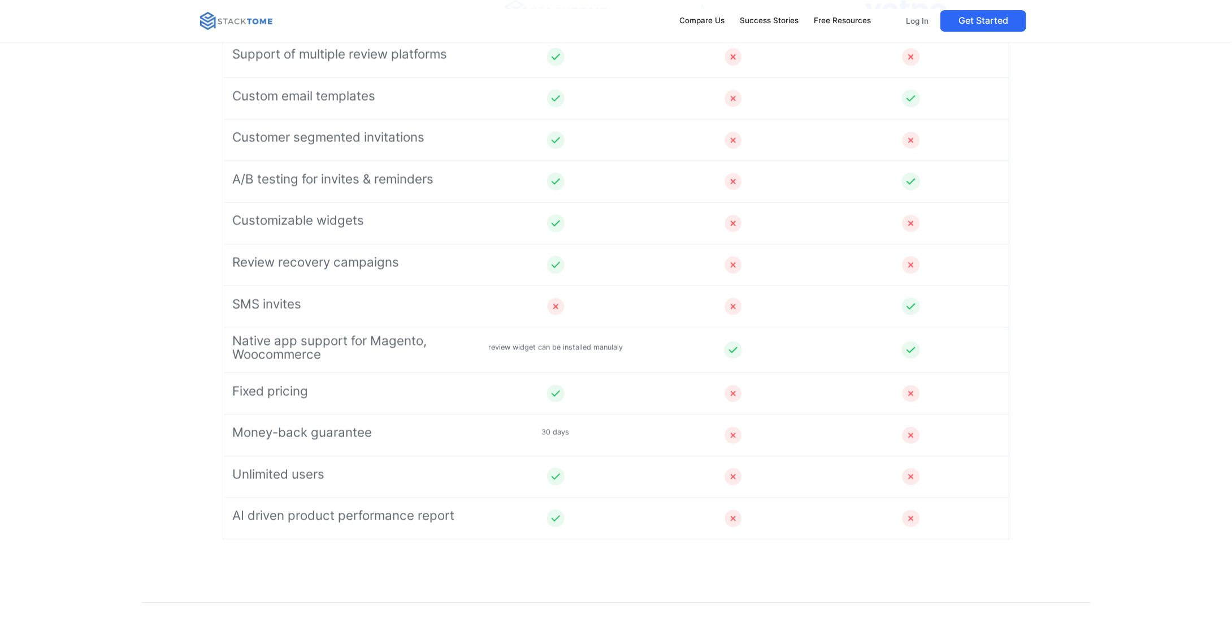
scroll to position [791, 0]
